Goal: Task Accomplishment & Management: Complete application form

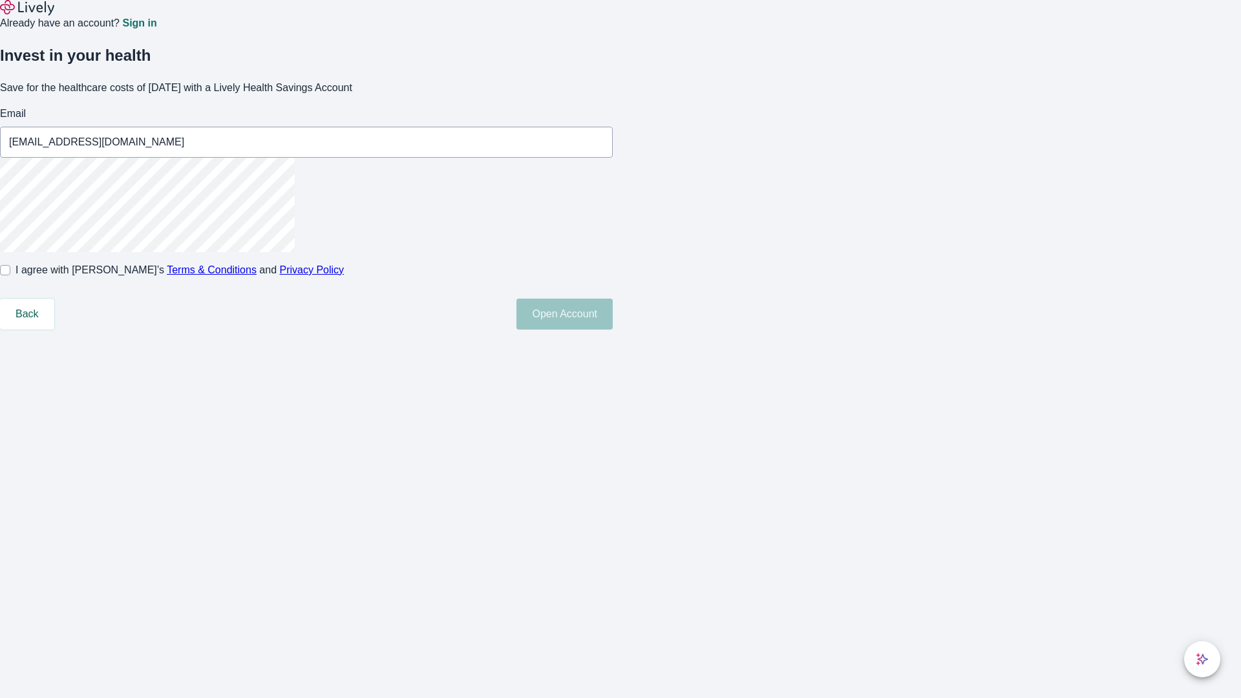
click at [10, 275] on input "I agree with Lively’s Terms & Conditions and Privacy Policy" at bounding box center [5, 270] width 10 height 10
checkbox input "true"
click at [613, 330] on button "Open Account" at bounding box center [564, 314] width 96 height 31
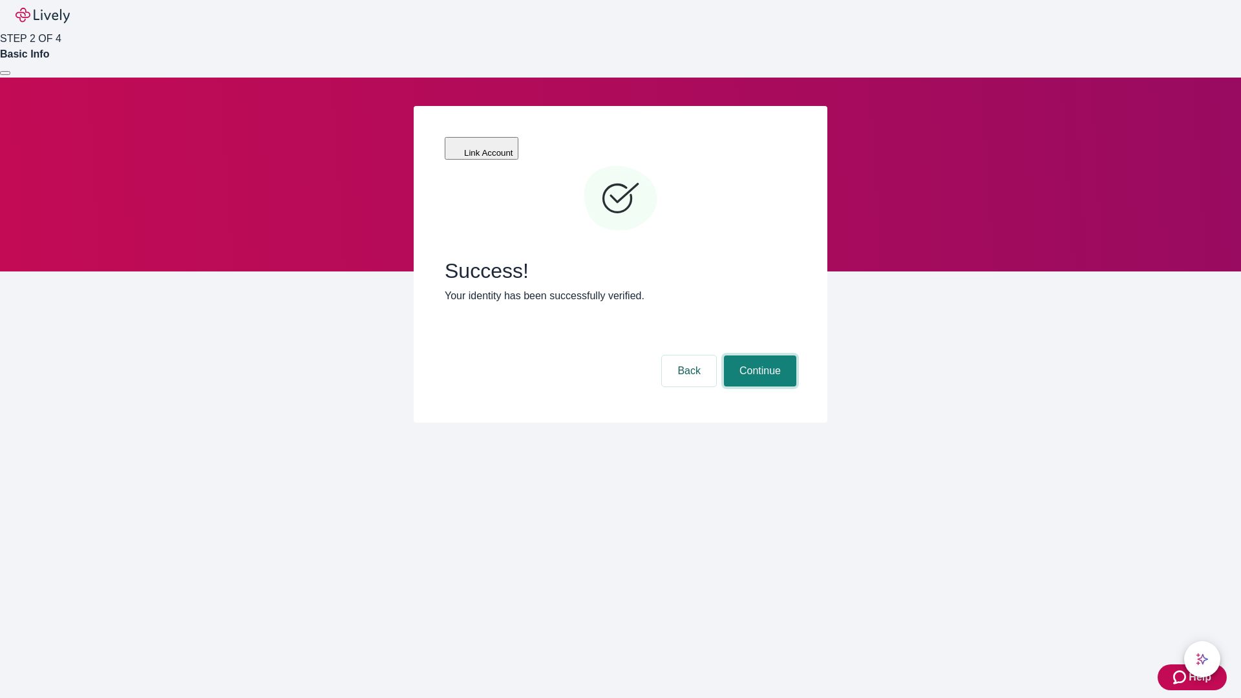
click at [758, 355] on button "Continue" at bounding box center [760, 370] width 72 height 31
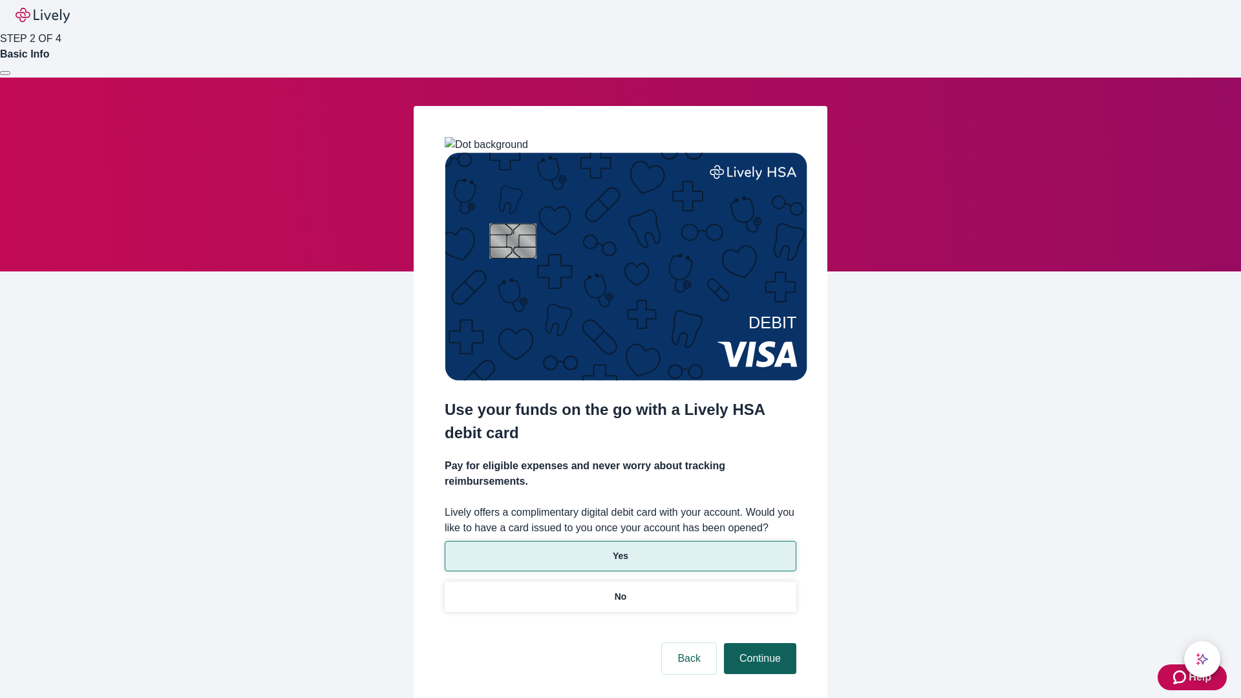
click at [620, 549] on p "Yes" at bounding box center [621, 556] width 16 height 14
click at [758, 643] on button "Continue" at bounding box center [760, 658] width 72 height 31
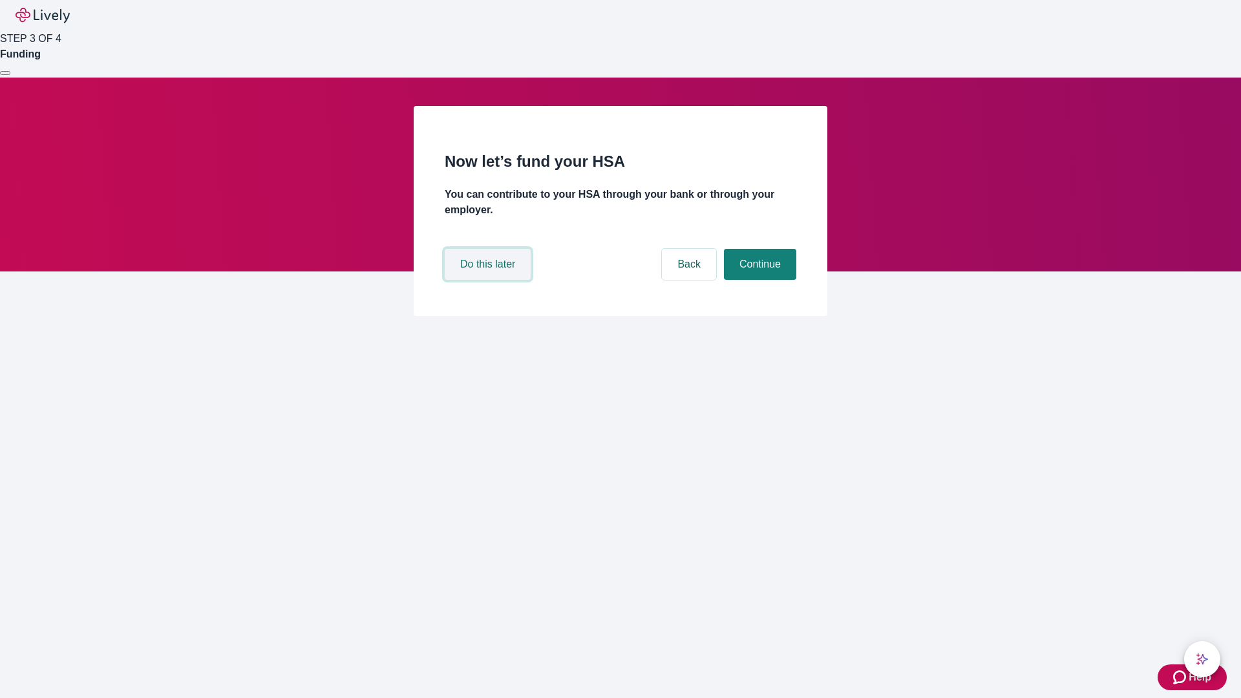
click at [489, 280] on button "Do this later" at bounding box center [488, 264] width 86 height 31
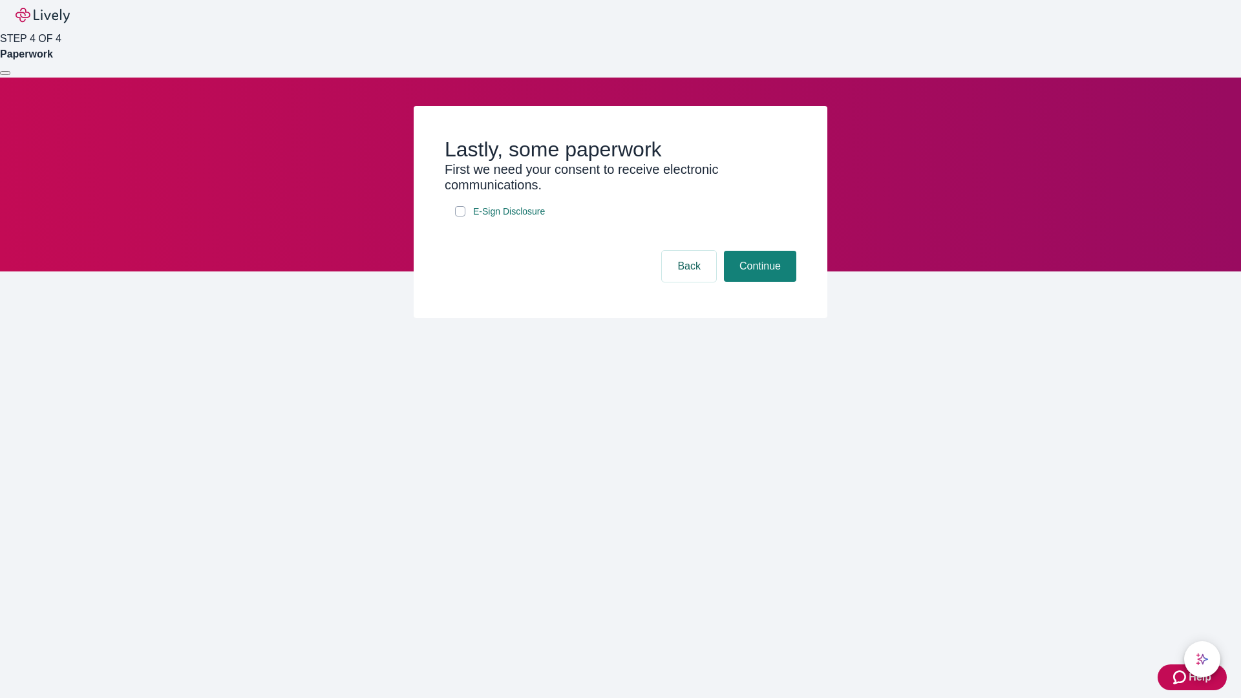
click at [460, 216] on input "E-Sign Disclosure" at bounding box center [460, 211] width 10 height 10
checkbox input "true"
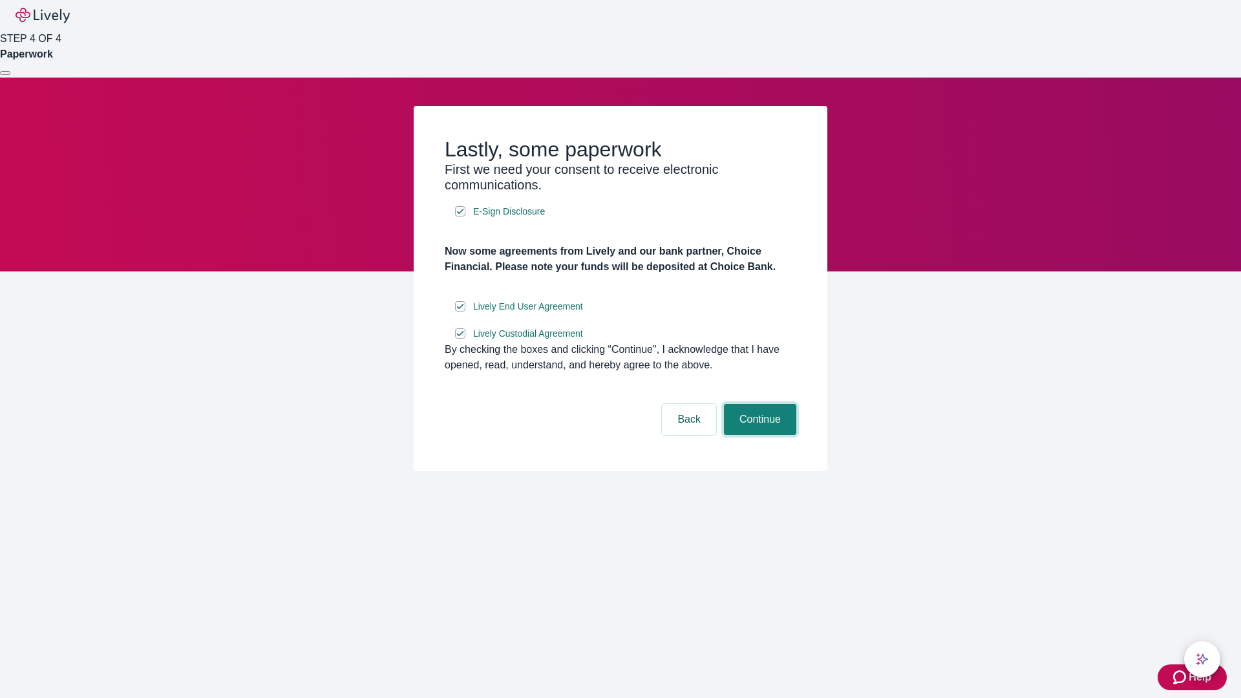
click at [758, 435] on button "Continue" at bounding box center [760, 419] width 72 height 31
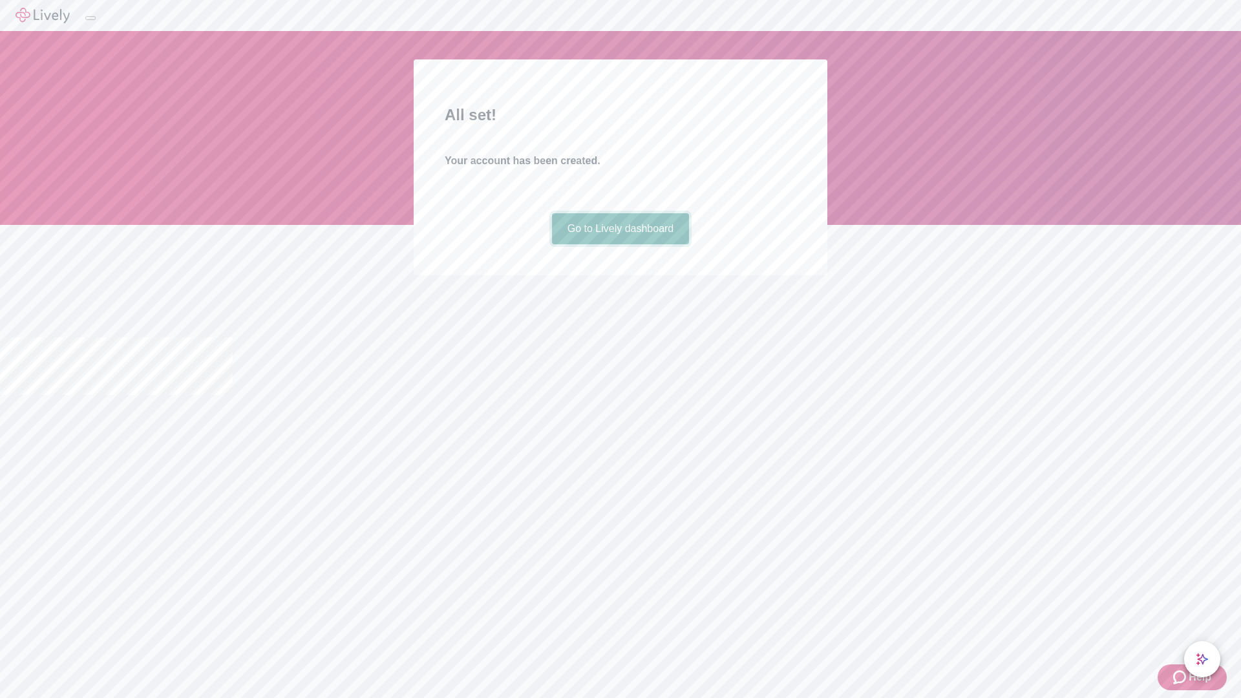
click at [620, 244] on link "Go to Lively dashboard" at bounding box center [621, 228] width 138 height 31
